Goal: Task Accomplishment & Management: Use online tool/utility

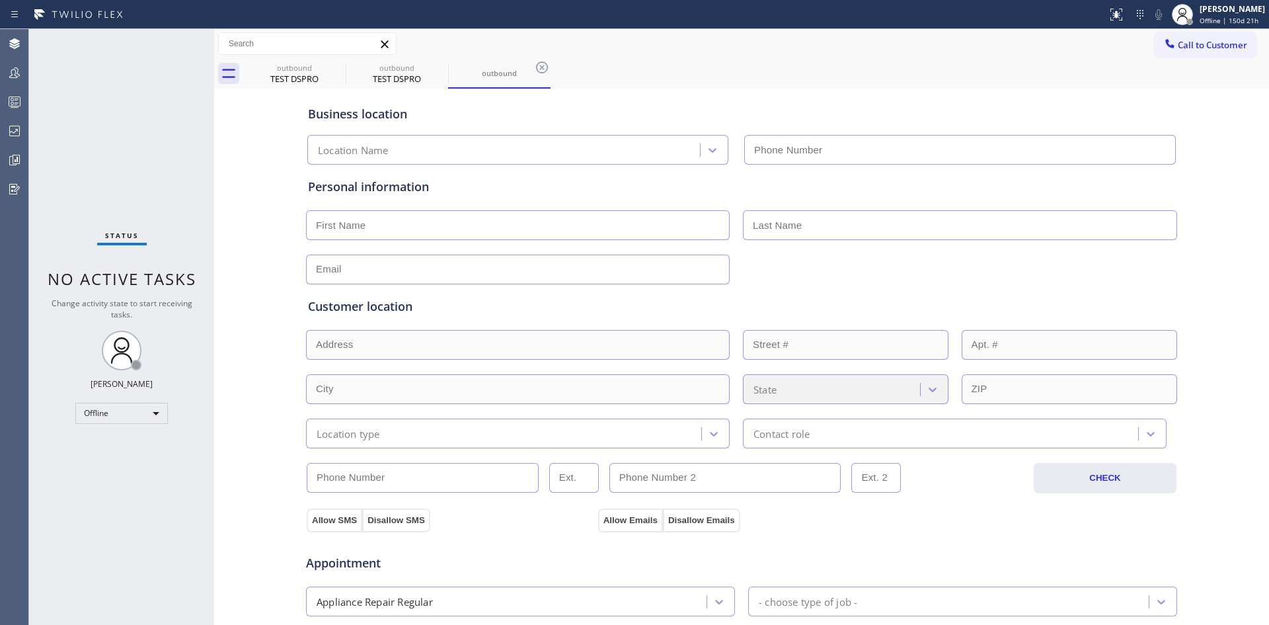
type input "(888) 859-4448"
click at [13, 155] on icon at bounding box center [16, 159] width 7 height 9
